Goal: Transaction & Acquisition: Purchase product/service

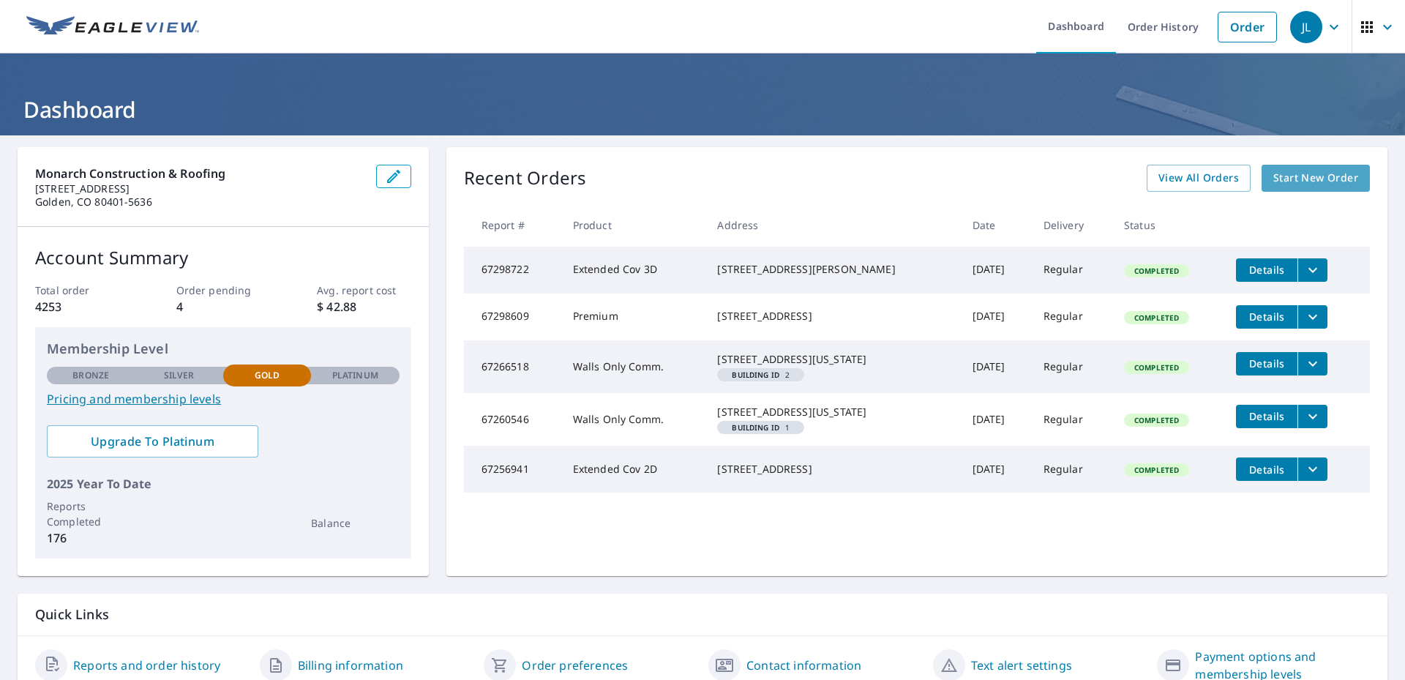
click at [1285, 179] on span "Start New Order" at bounding box center [1315, 178] width 85 height 18
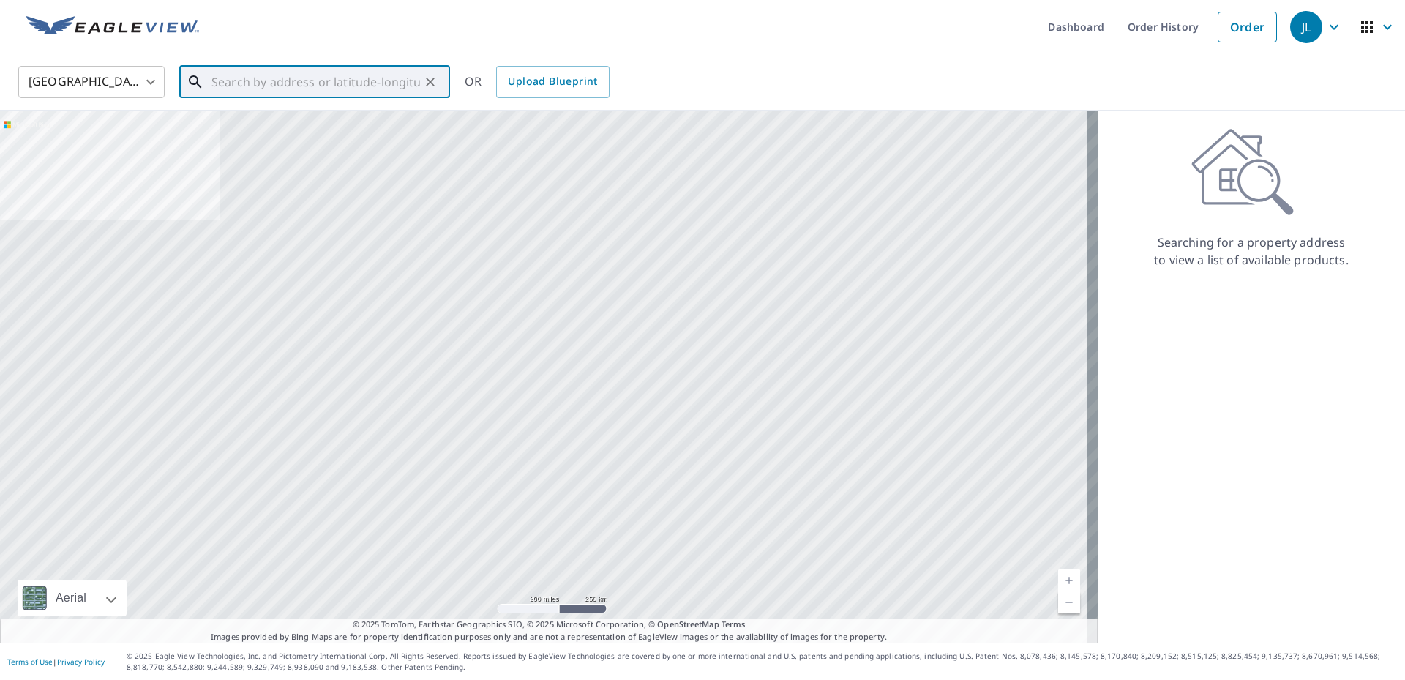
click at [317, 83] on input "text" at bounding box center [315, 81] width 208 height 41
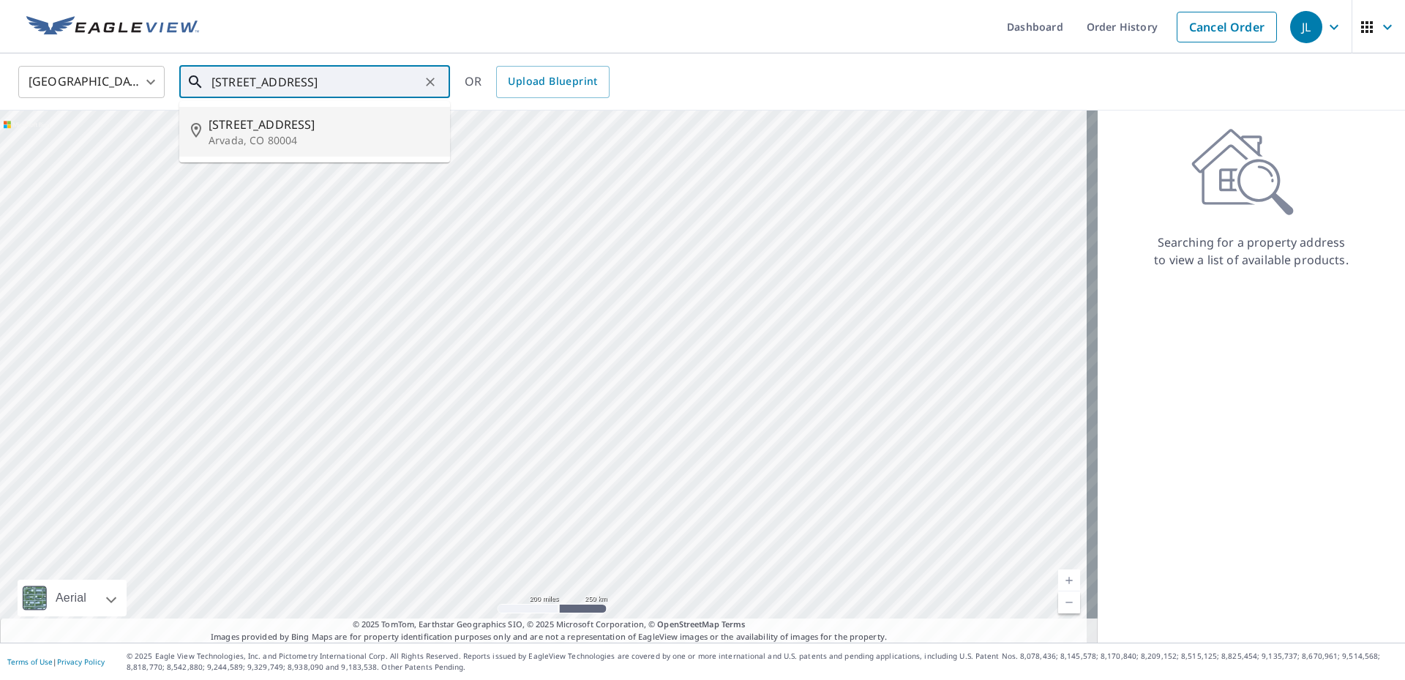
click at [286, 127] on span "[STREET_ADDRESS]" at bounding box center [323, 125] width 230 height 18
type input "[STREET_ADDRESS]"
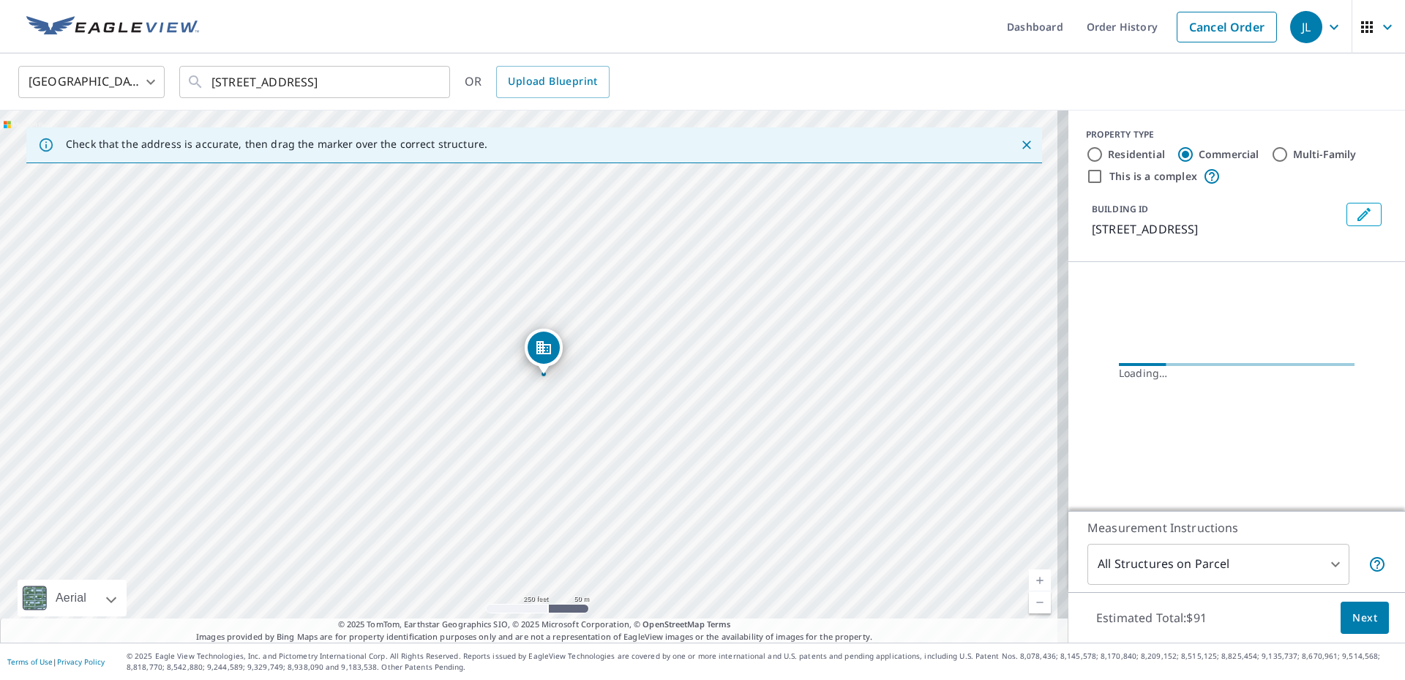
click at [1093, 155] on div "Residential" at bounding box center [1125, 155] width 79 height 18
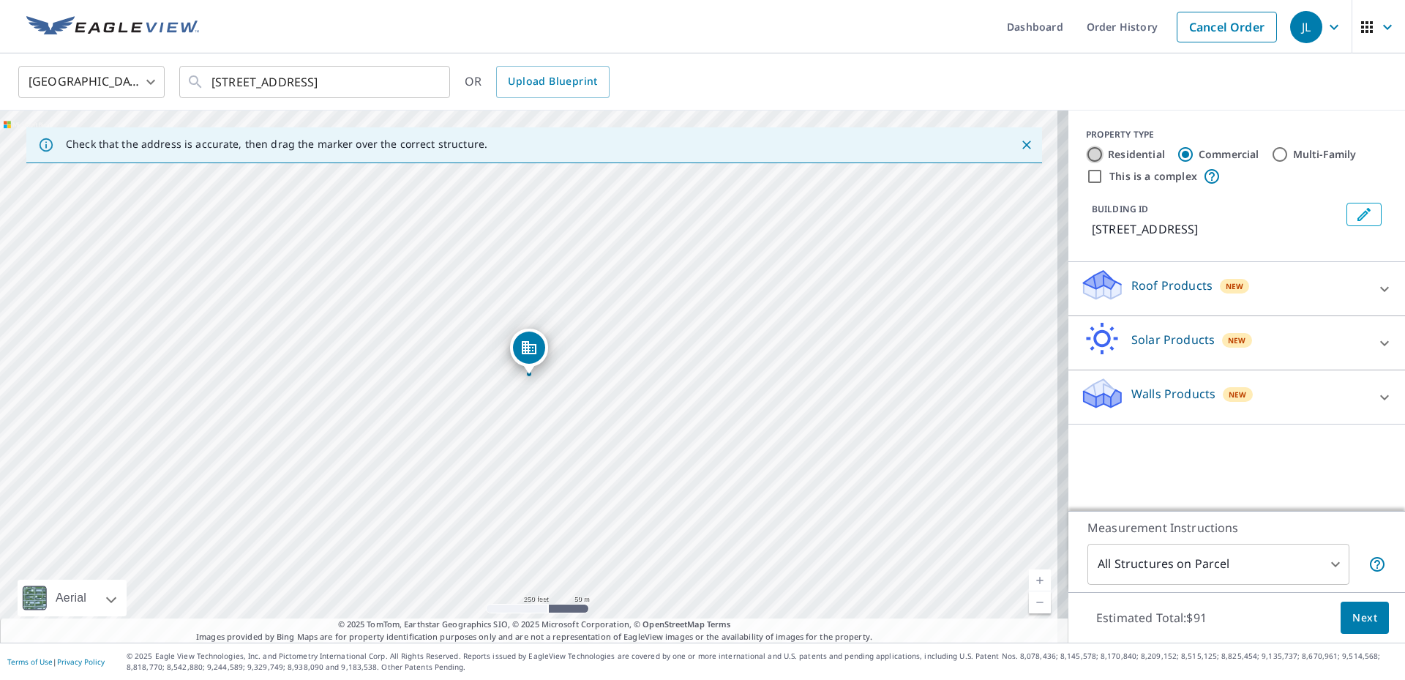
click at [1087, 156] on input "Residential" at bounding box center [1095, 155] width 18 height 18
radio input "true"
type input "1"
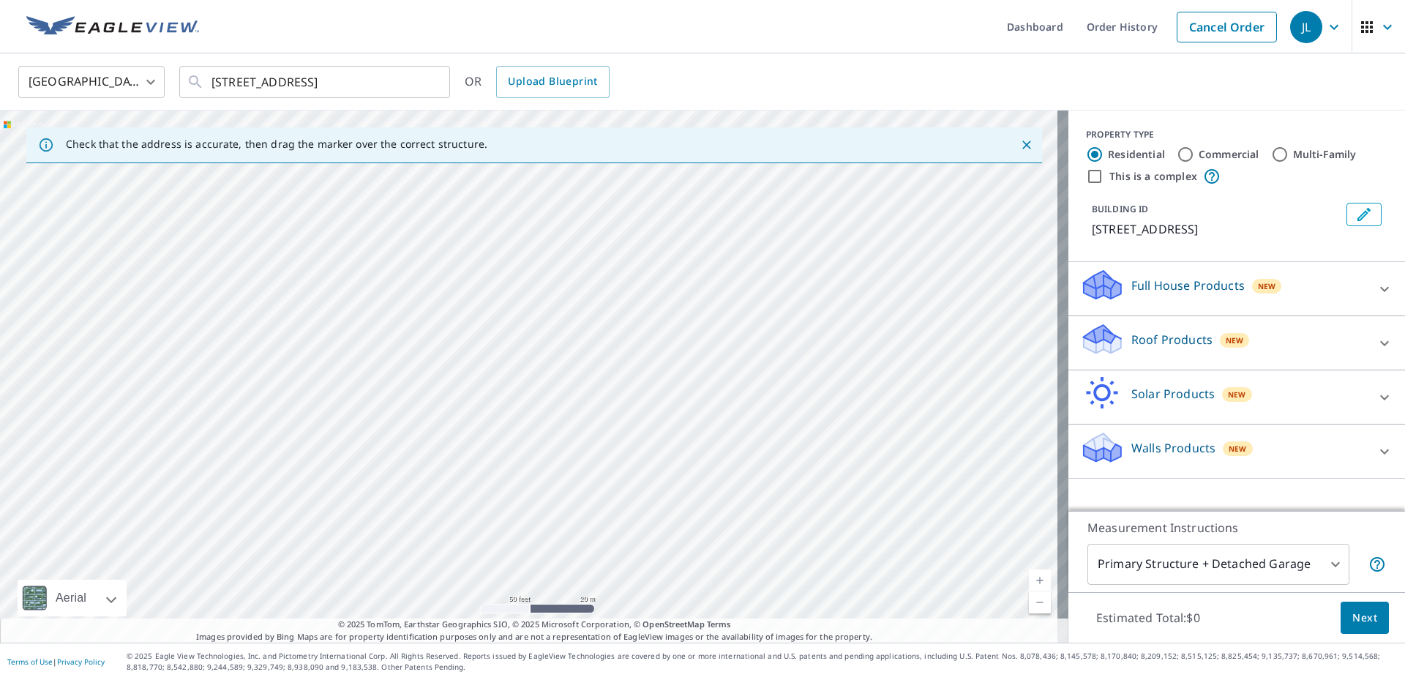
drag, startPoint x: 330, startPoint y: 319, endPoint x: 865, endPoint y: 383, distance: 538.6
click at [1130, 416] on div "Check that the address is accurate, then drag the marker over the correct struc…" at bounding box center [702, 376] width 1405 height 532
click at [1337, 296] on div "Full House Products New" at bounding box center [1223, 289] width 287 height 42
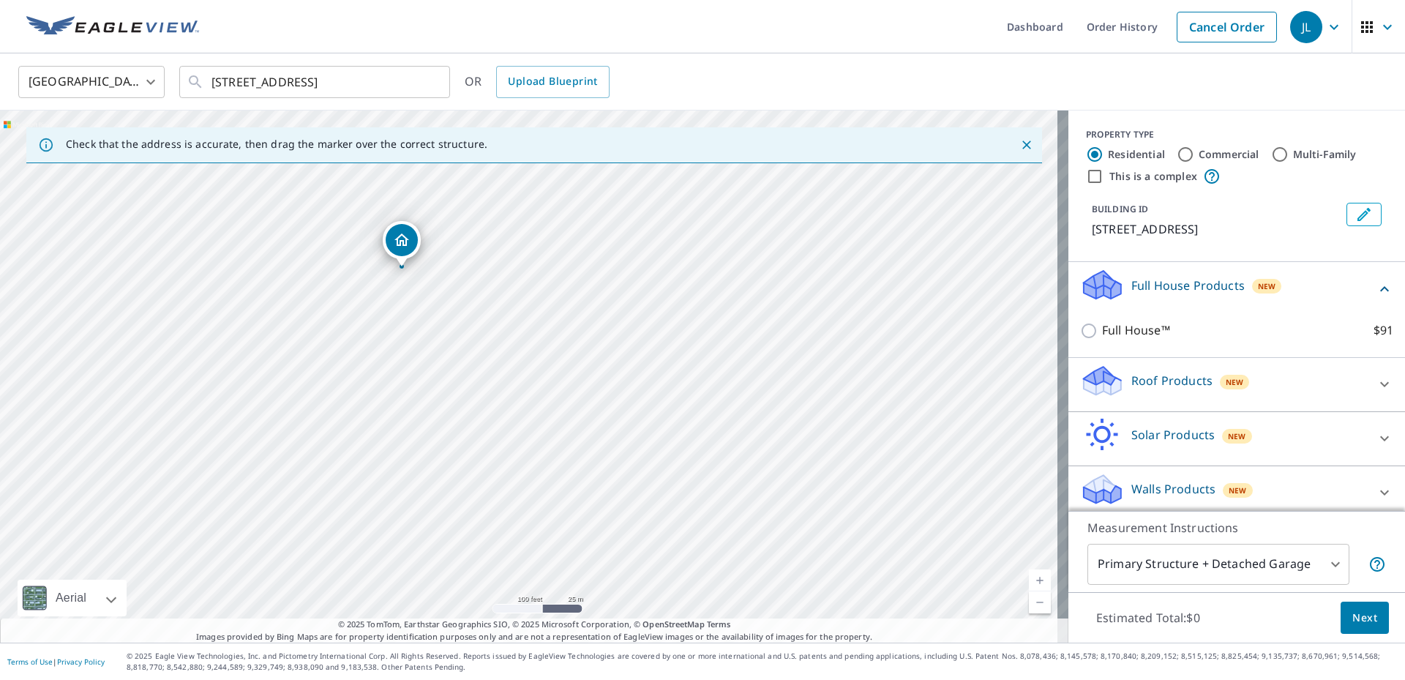
click at [1074, 221] on div "BUILDING ID [STREET_ADDRESS]" at bounding box center [1236, 220] width 337 height 47
click at [902, 247] on div "[STREET_ADDRESS]" at bounding box center [534, 376] width 1068 height 532
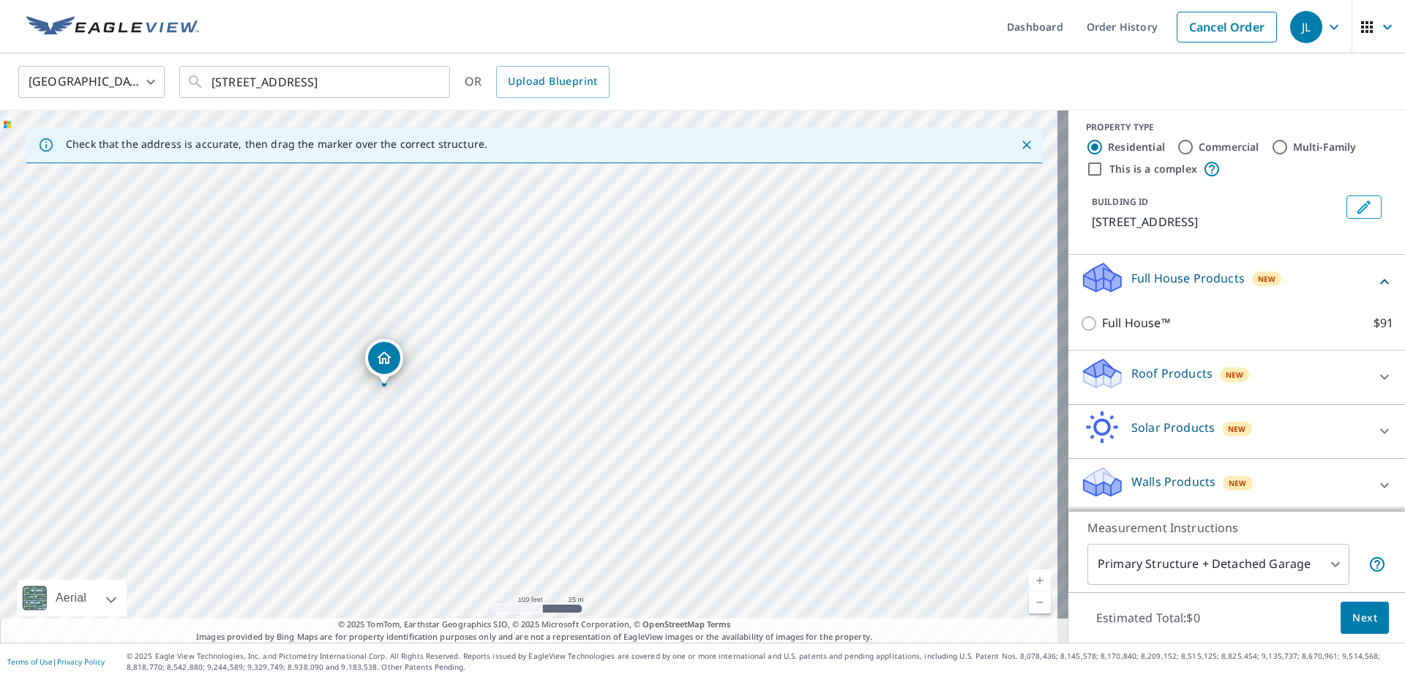
scroll to position [10, 0]
click at [1367, 381] on div at bounding box center [1384, 374] width 35 height 35
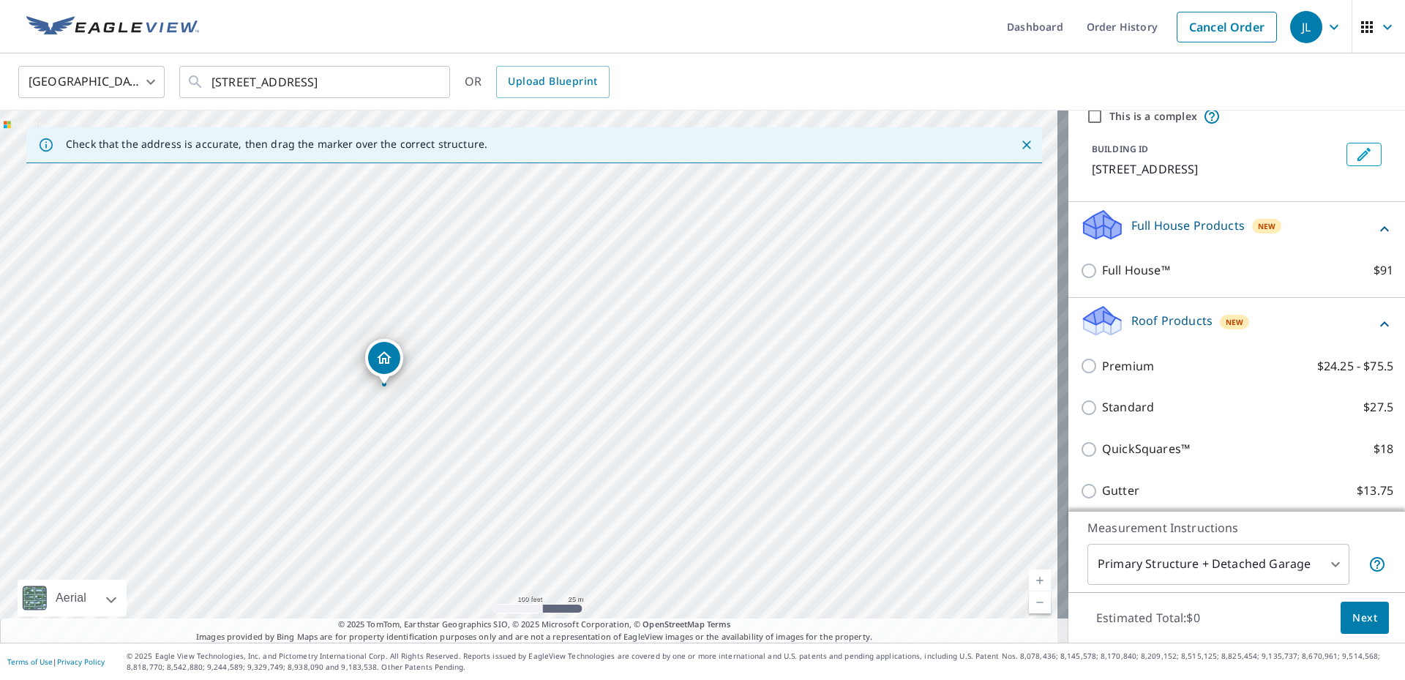
scroll to position [156, 0]
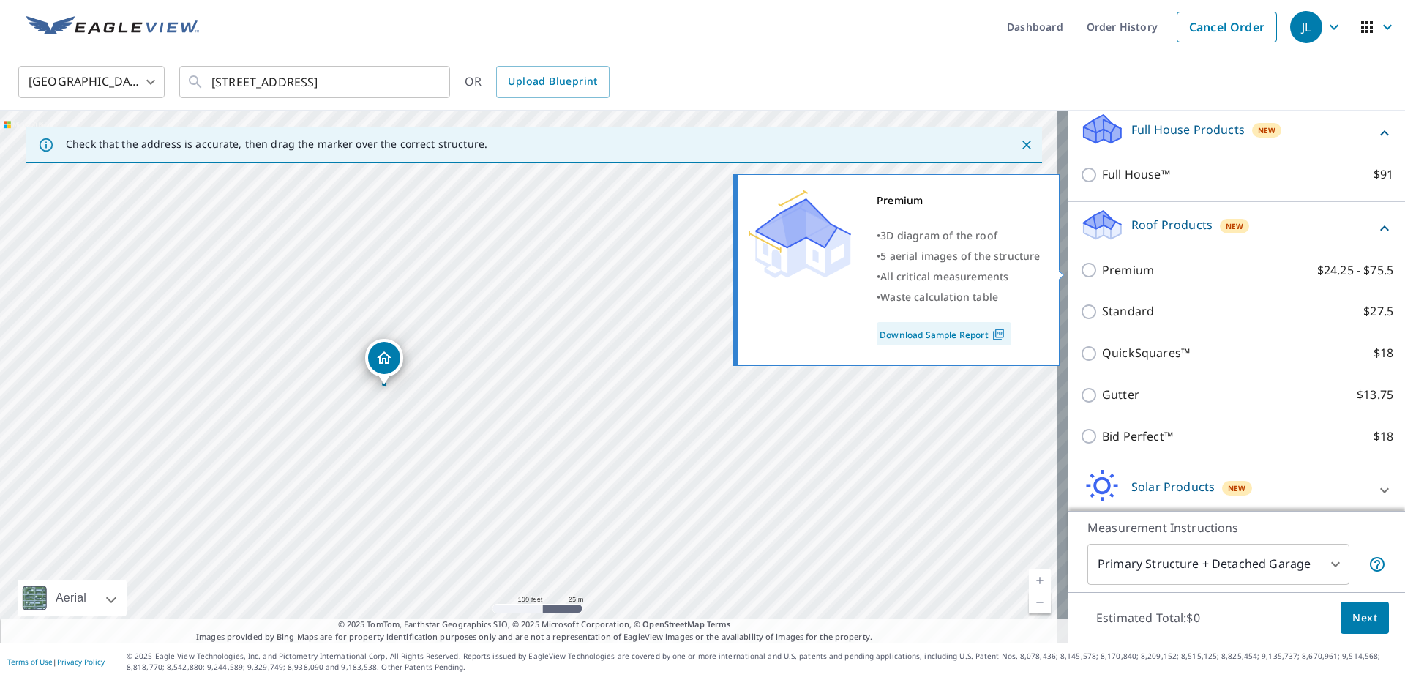
click at [1080, 274] on input "Premium $24.25 - $75.5" at bounding box center [1091, 270] width 22 height 18
checkbox input "true"
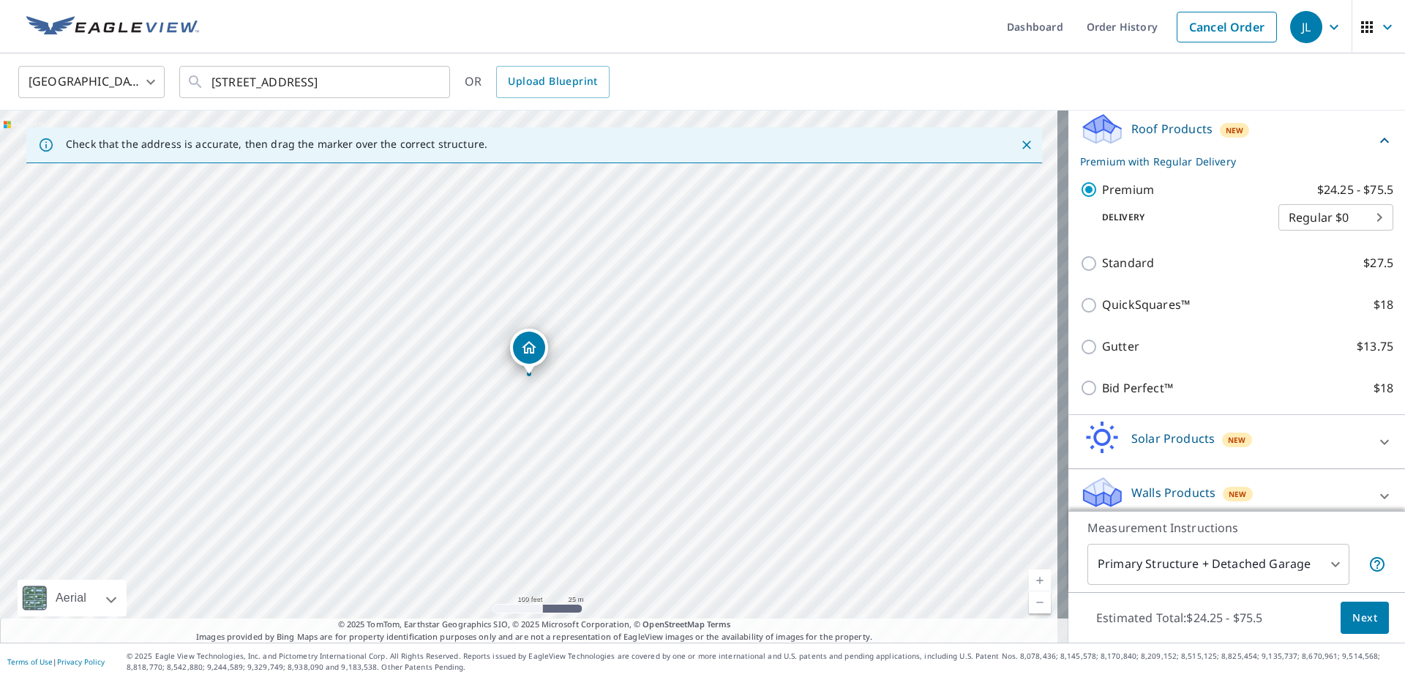
scroll to position [264, 0]
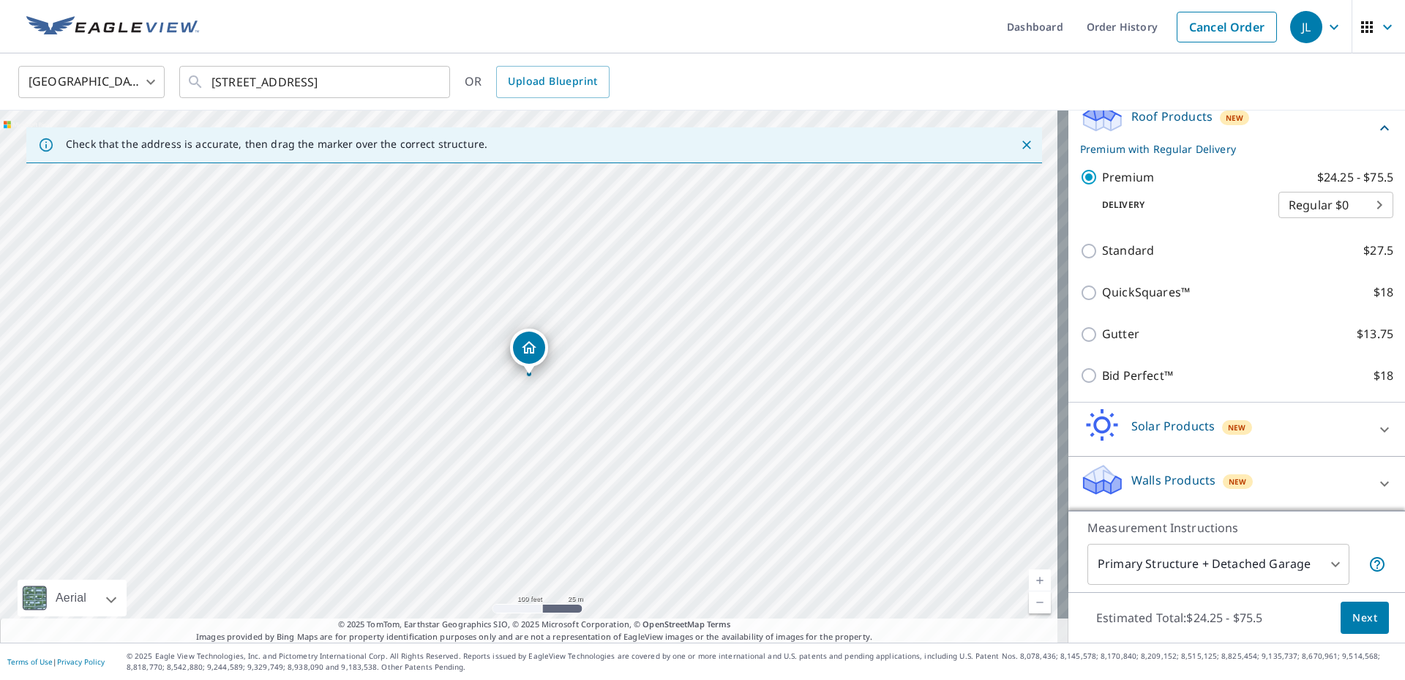
click at [1315, 571] on body "JL JL Dashboard Order History Cancel Order JL [GEOGRAPHIC_DATA] [GEOGRAPHIC_DAT…" at bounding box center [702, 340] width 1405 height 680
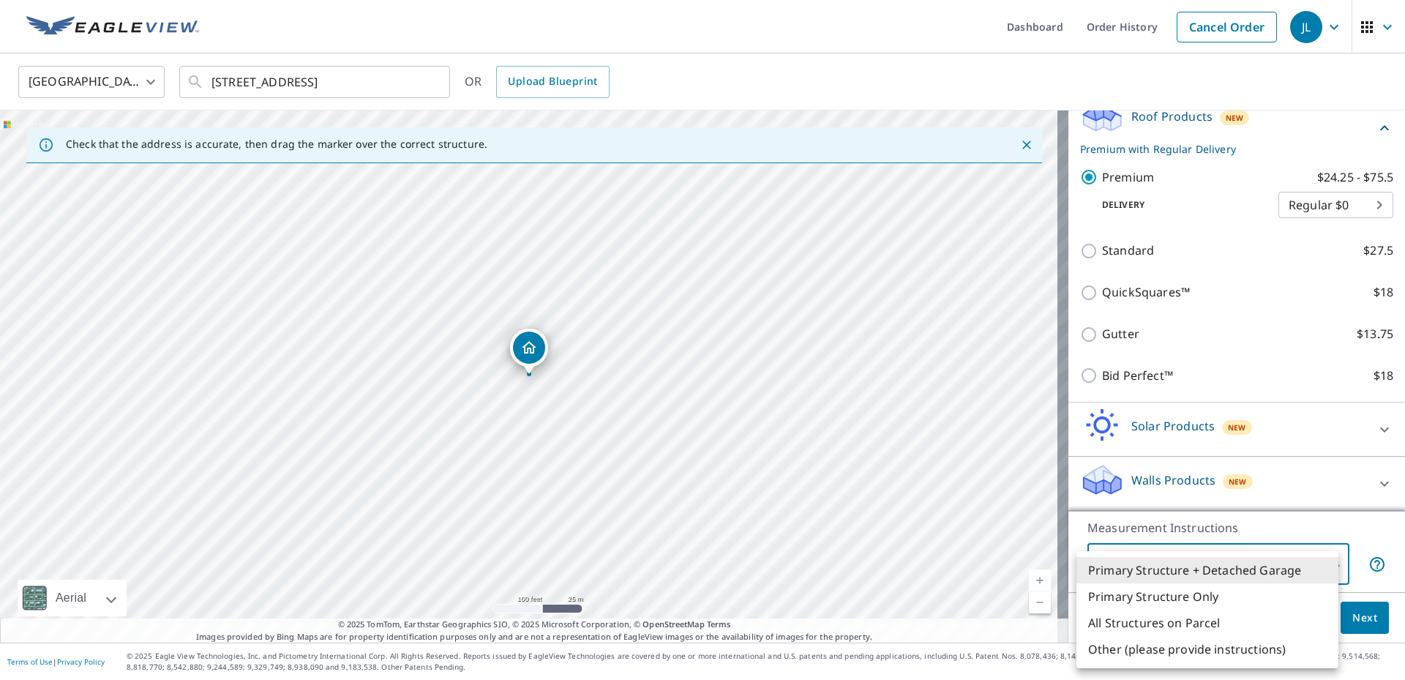
click at [470, 409] on div at bounding box center [702, 340] width 1405 height 680
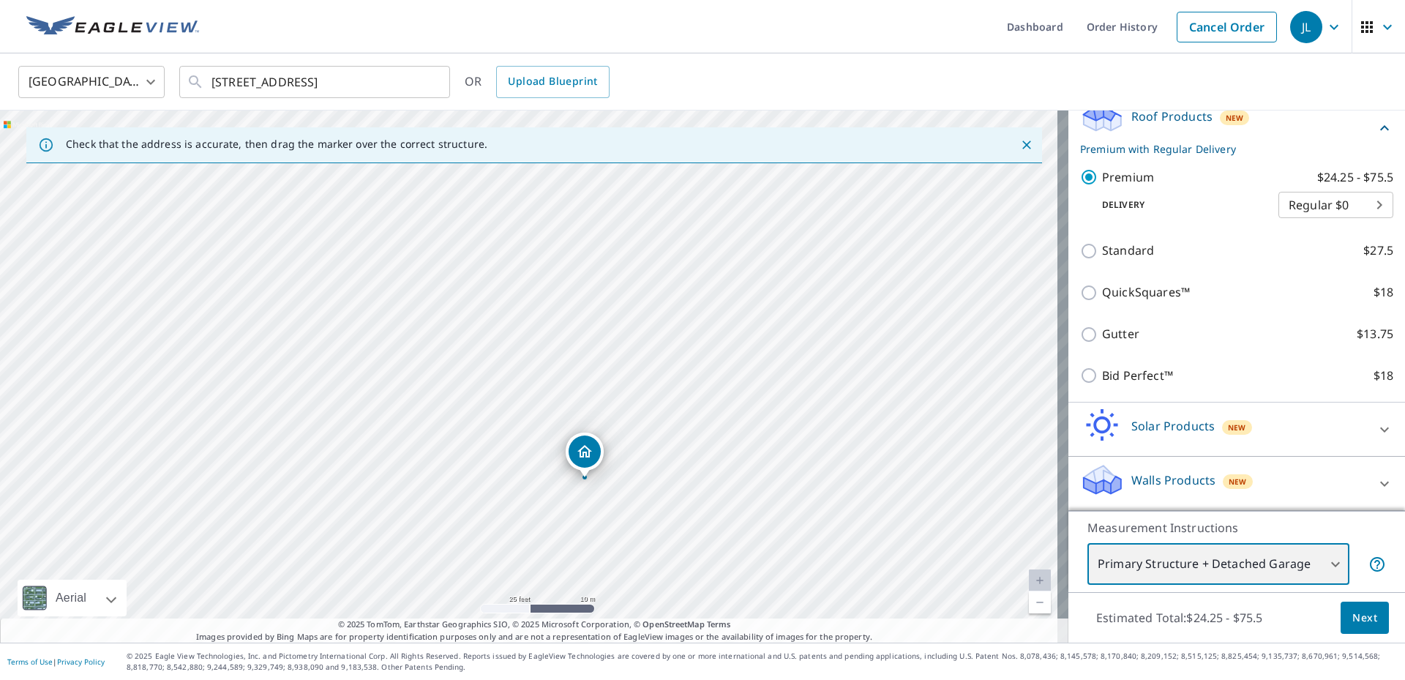
drag, startPoint x: 642, startPoint y: 302, endPoint x: 523, endPoint y: 497, distance: 228.5
click at [523, 497] on div "[STREET_ADDRESS]" at bounding box center [534, 376] width 1068 height 532
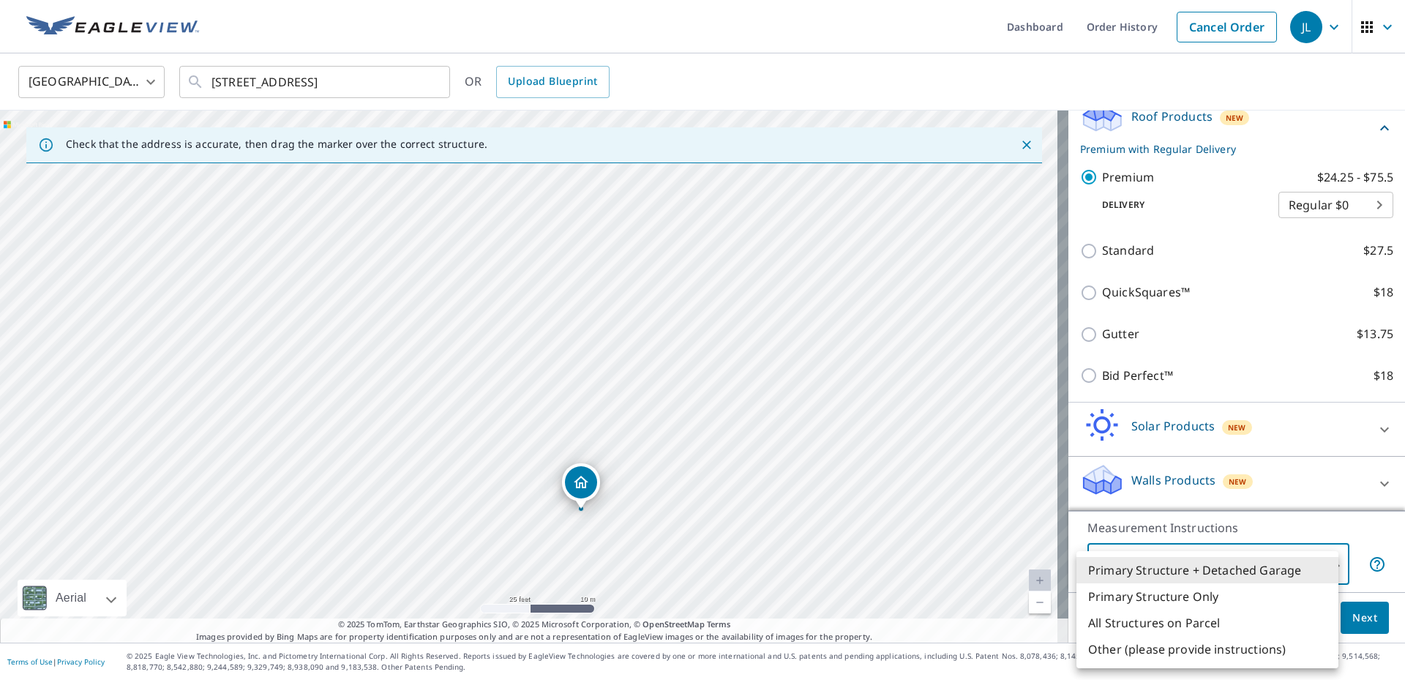
click at [1301, 573] on body "JL JL Dashboard Order History Cancel Order JL [GEOGRAPHIC_DATA] [GEOGRAPHIC_DAT…" at bounding box center [702, 340] width 1405 height 680
click at [1206, 596] on li "Primary Structure Only" at bounding box center [1207, 596] width 262 height 26
type input "2"
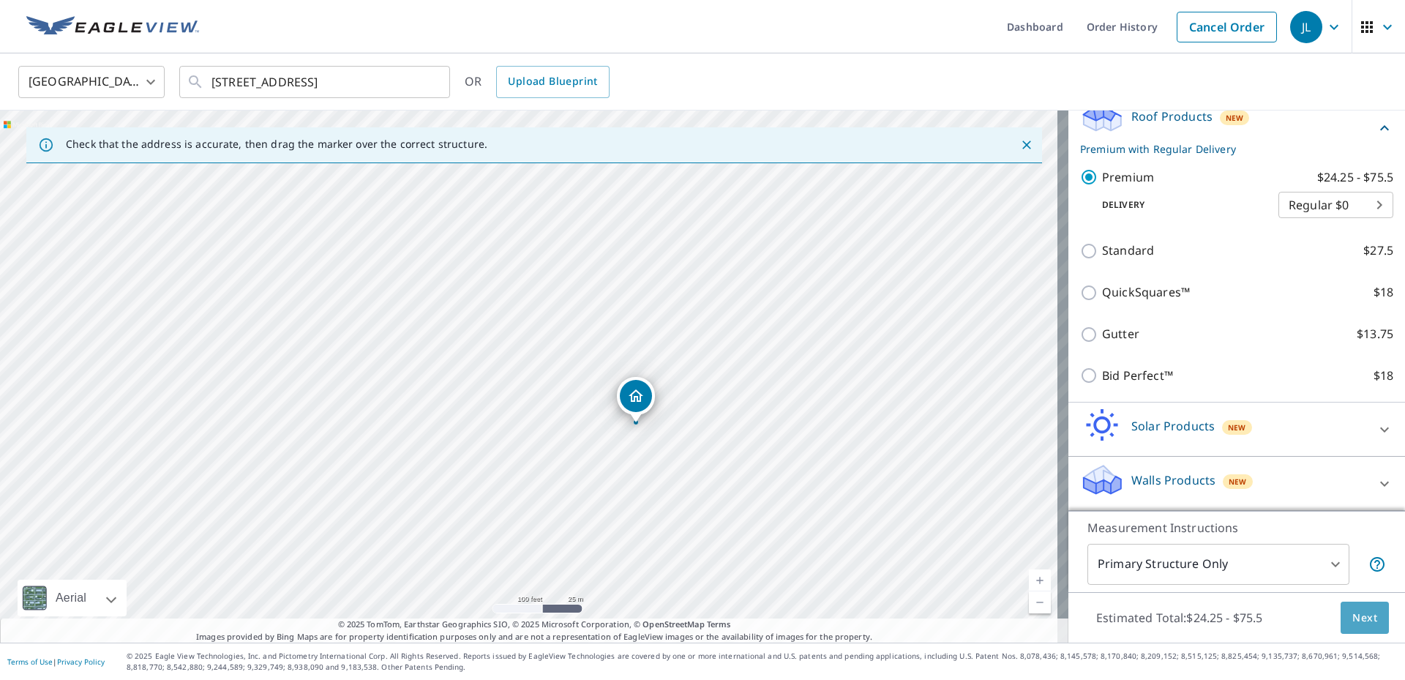
click at [1355, 624] on span "Next" at bounding box center [1364, 618] width 25 height 18
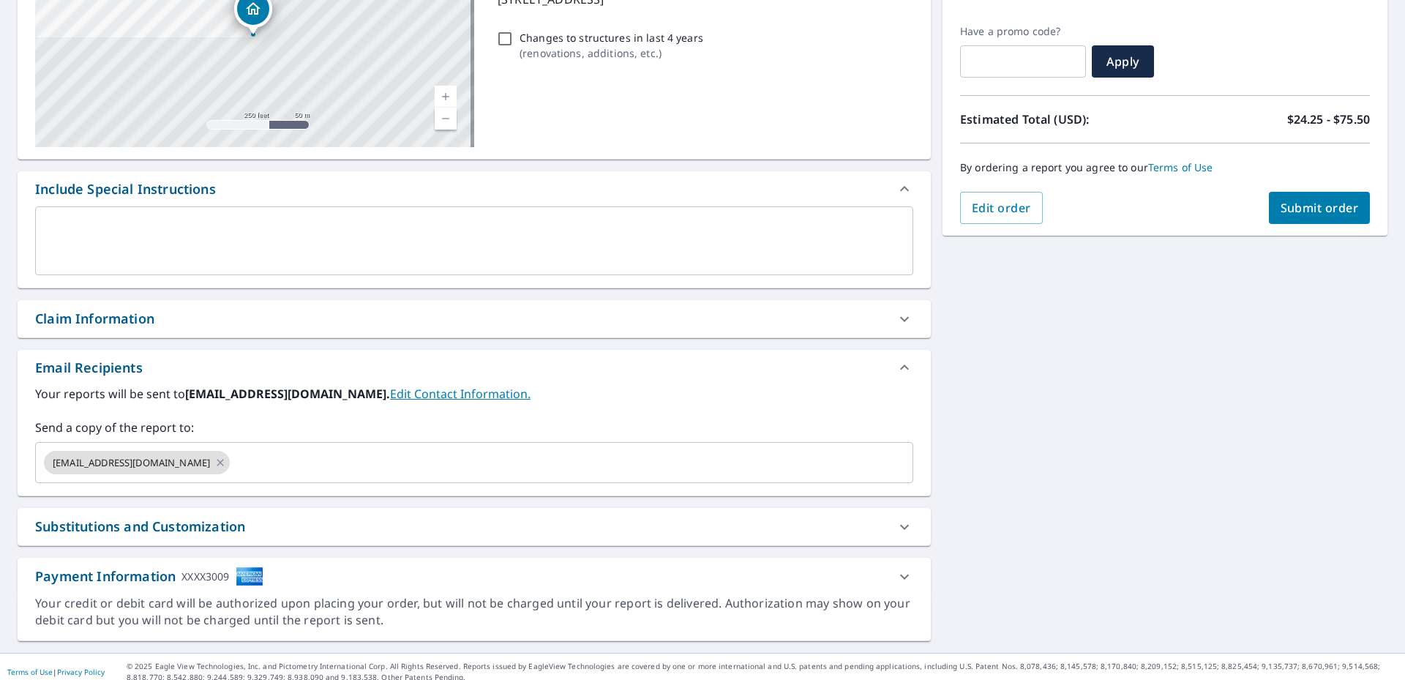
scroll to position [241, 0]
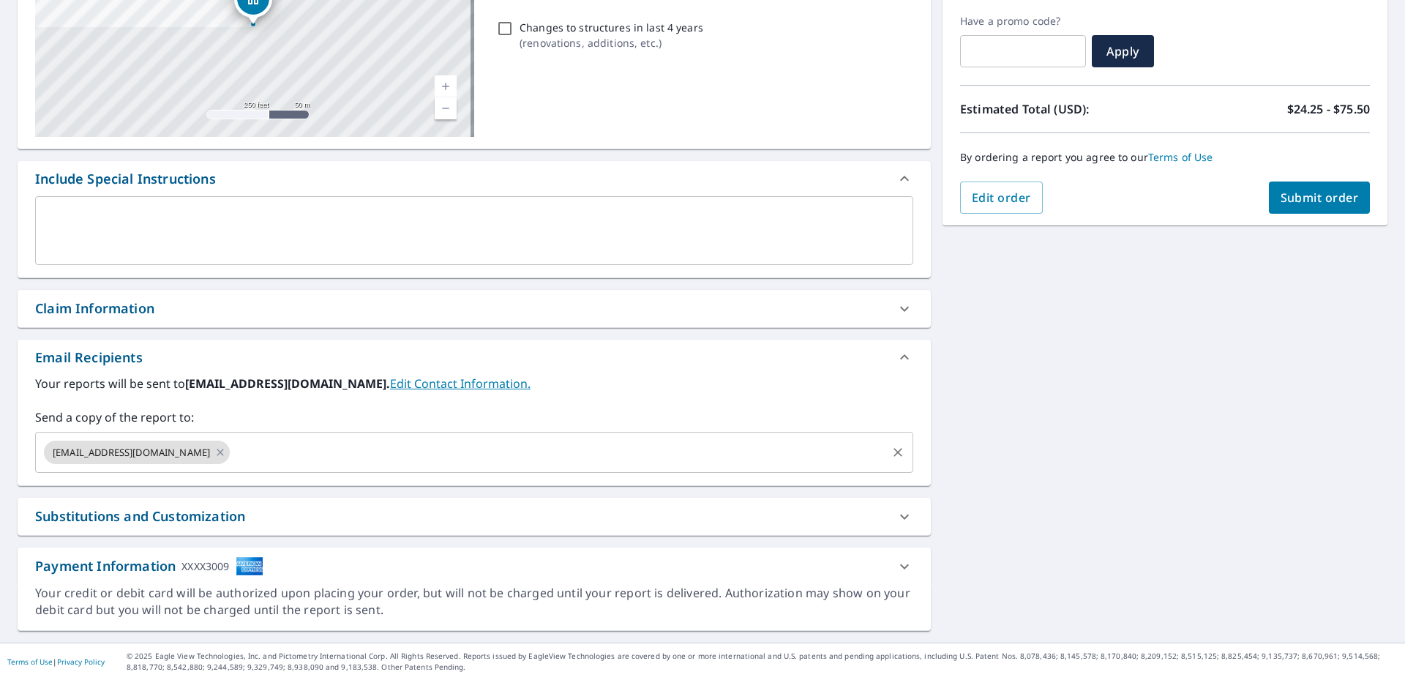
click at [266, 447] on input "text" at bounding box center [558, 452] width 653 height 28
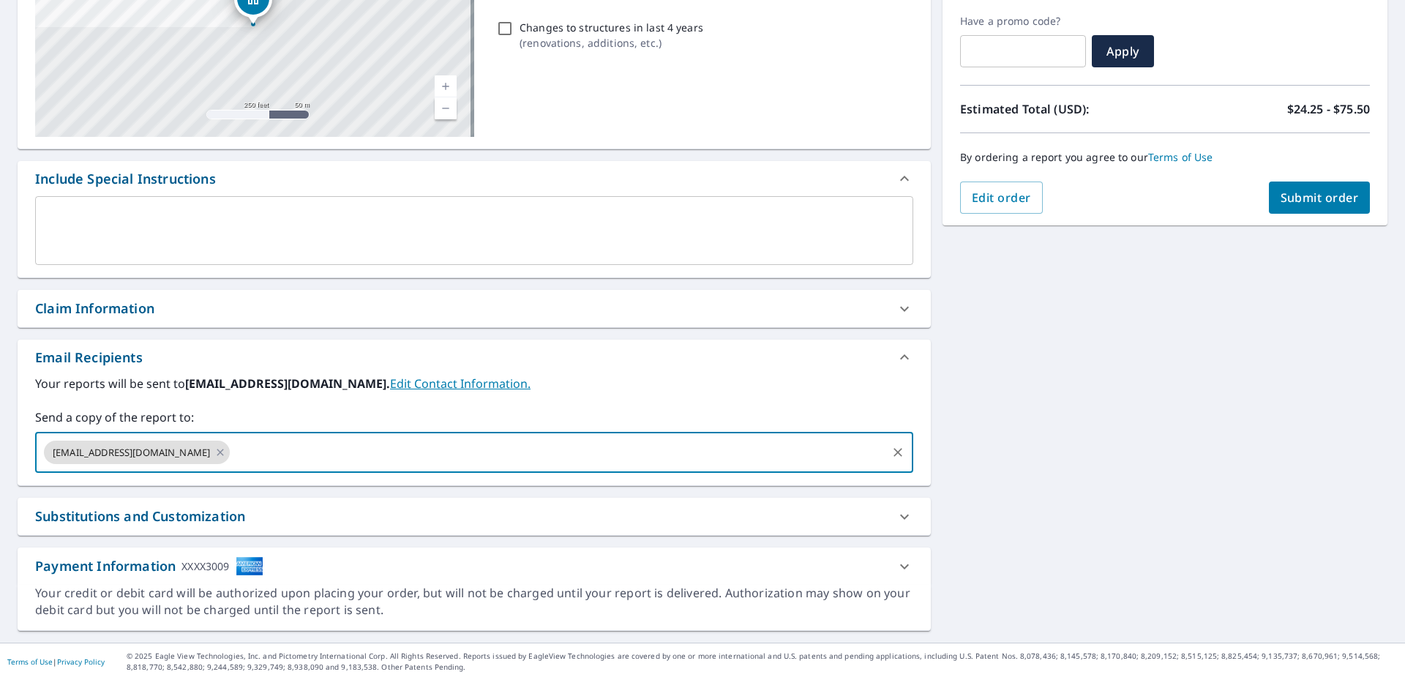
checkbox input "true"
type input "[EMAIL_ADDRESS][DOMAIN_NAME]"
checkbox input "true"
type input "c"
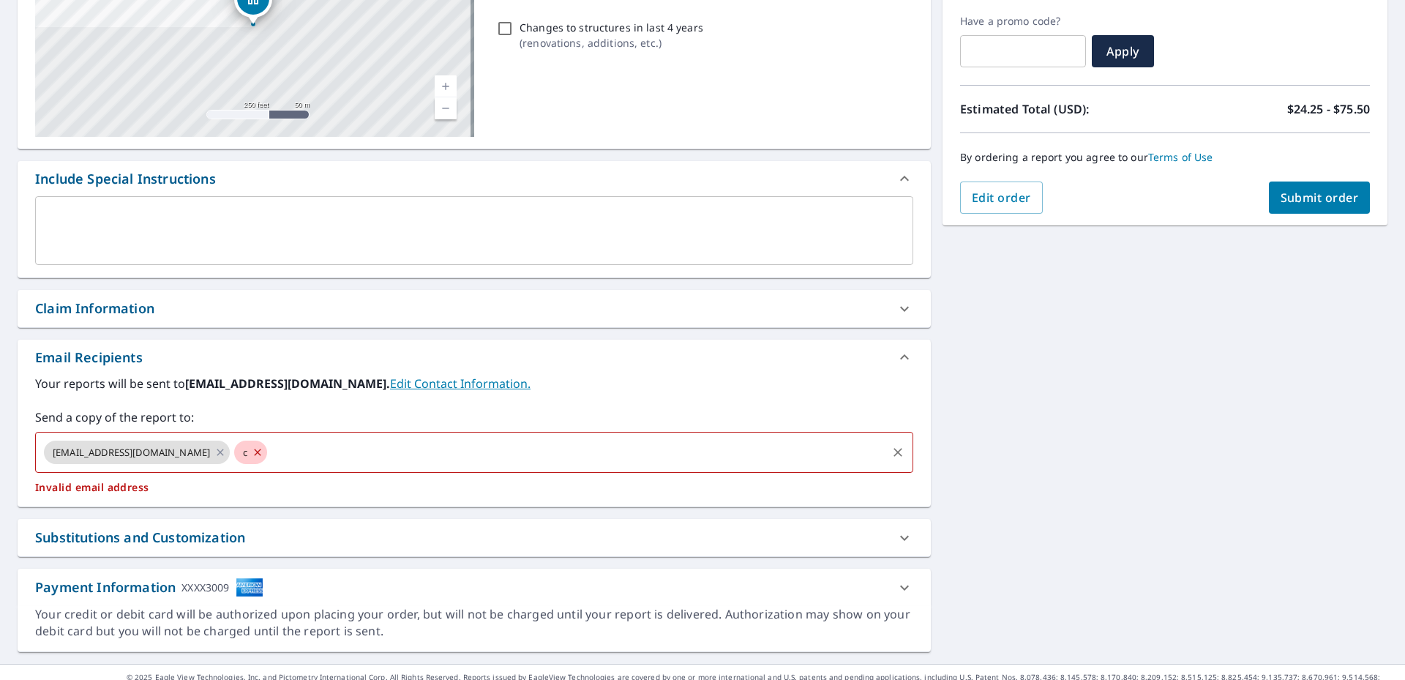
click at [252, 452] on icon at bounding box center [258, 452] width 12 height 16
checkbox input "true"
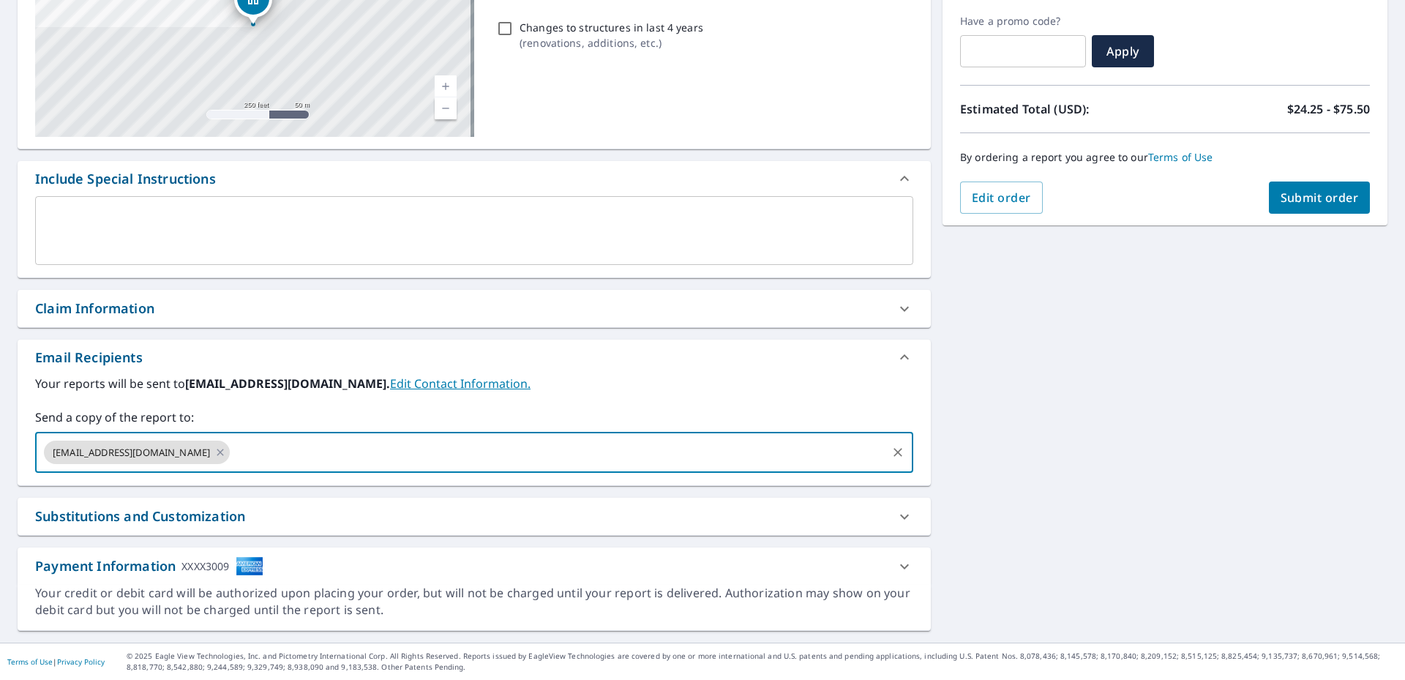
click at [237, 453] on input "text" at bounding box center [558, 452] width 653 height 28
type input "[EMAIL_ADDRESS][DOMAIN_NAME]"
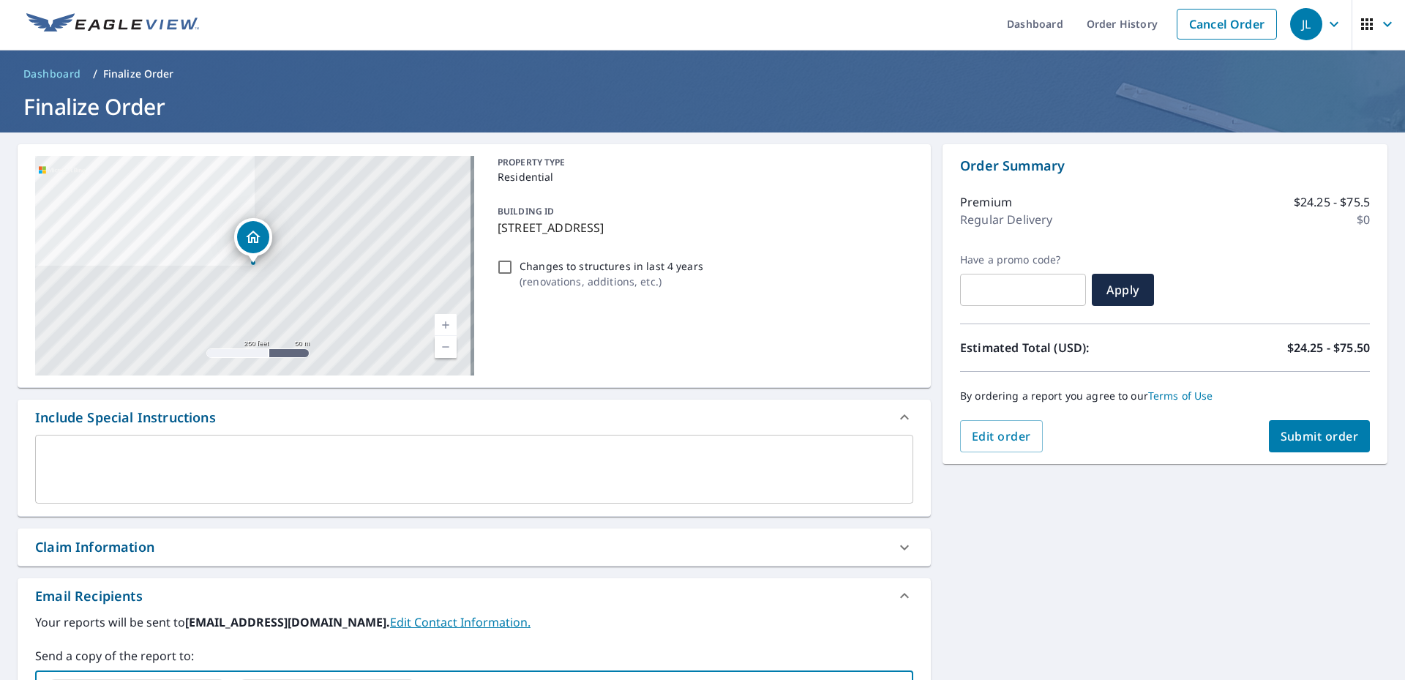
scroll to position [0, 0]
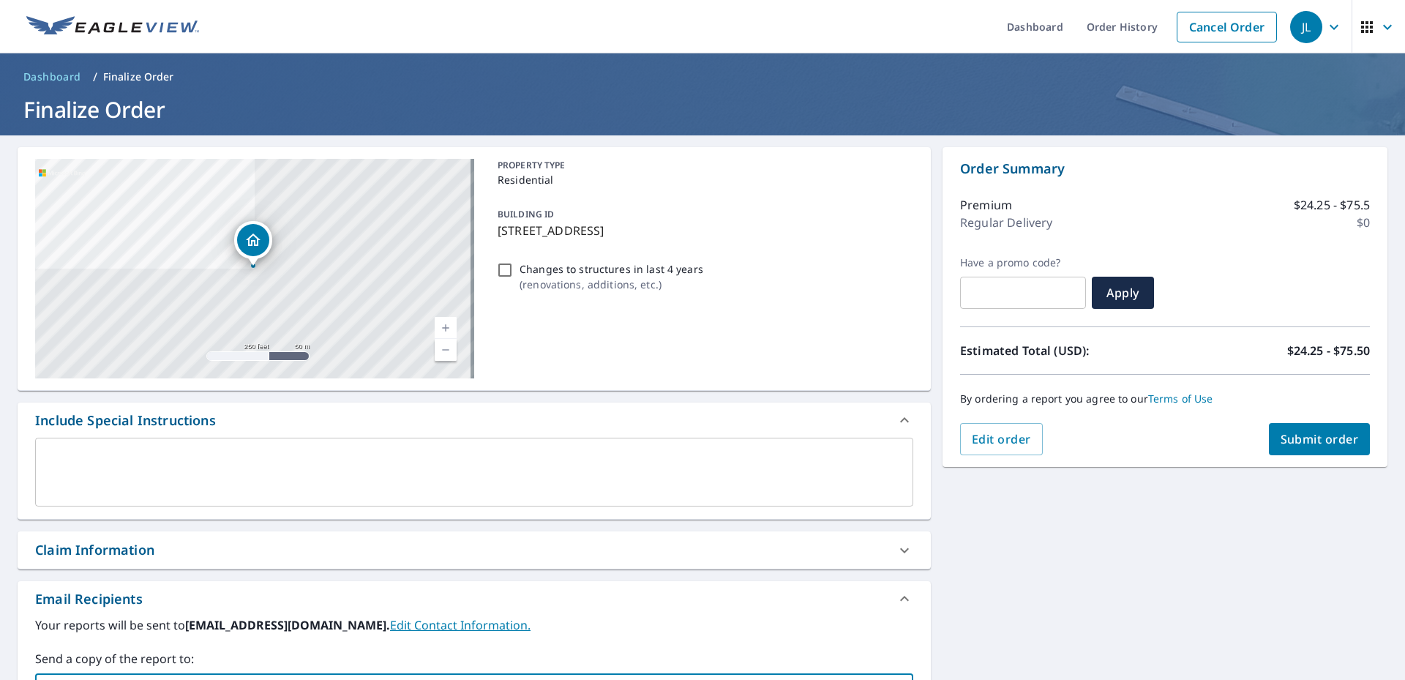
click at [1337, 450] on button "Submit order" at bounding box center [1320, 439] width 102 height 32
checkbox input "true"
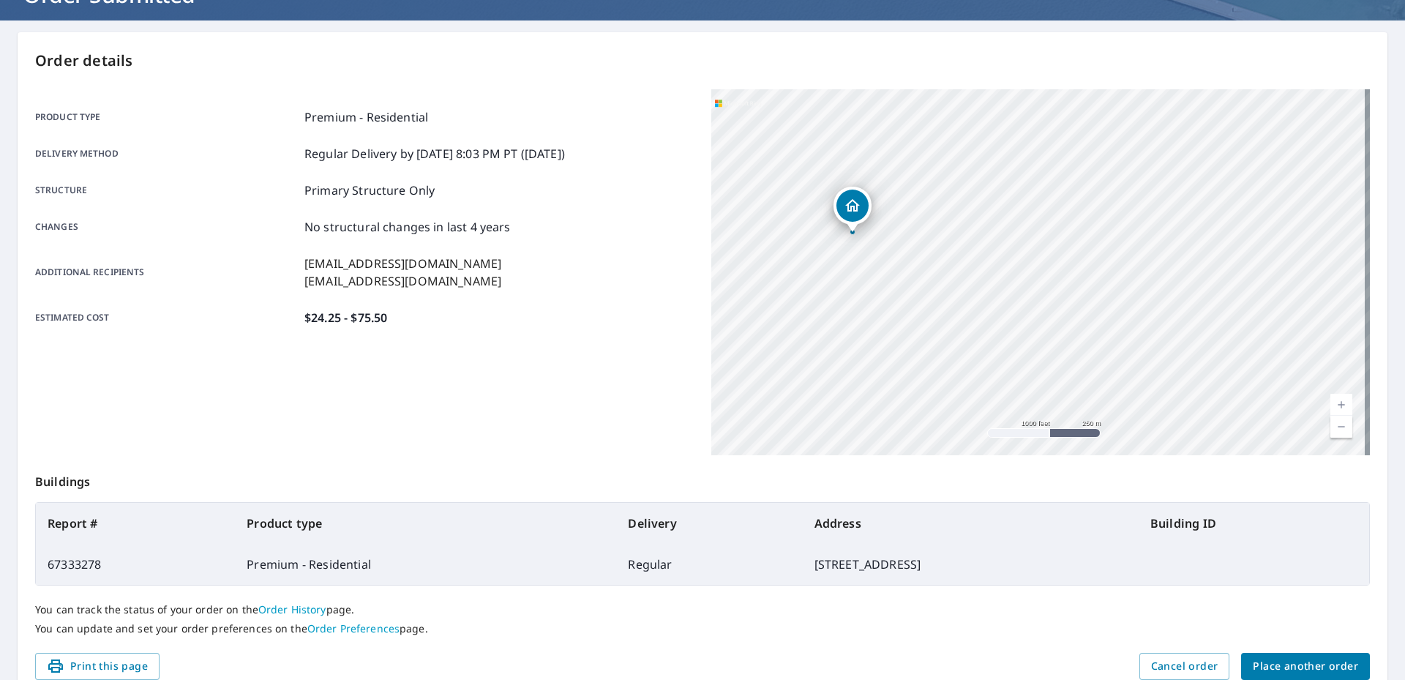
scroll to position [181, 0]
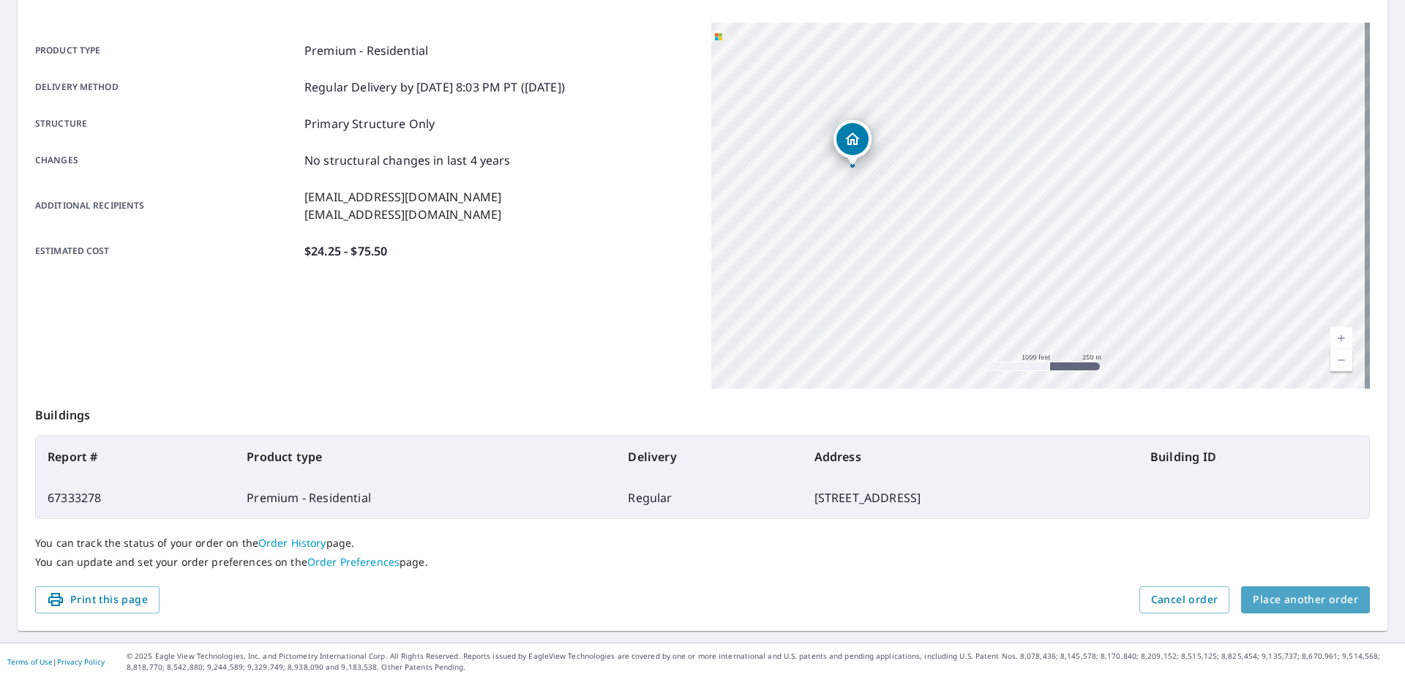
click at [1318, 606] on span "Place another order" at bounding box center [1304, 599] width 105 height 18
